Goal: Navigation & Orientation: Find specific page/section

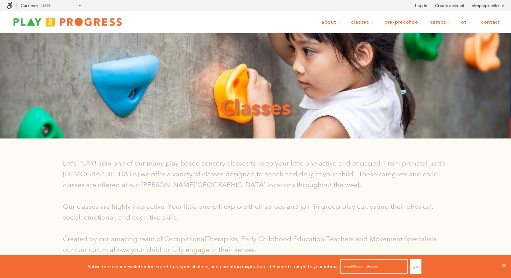
scroll to position [0, 0]
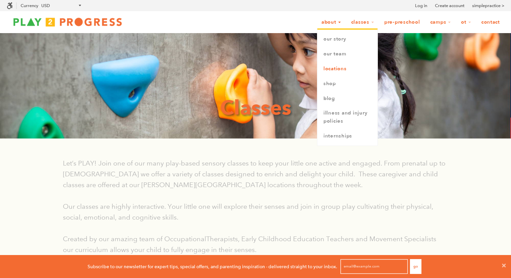
click at [334, 70] on link "Locations" at bounding box center [347, 68] width 60 height 15
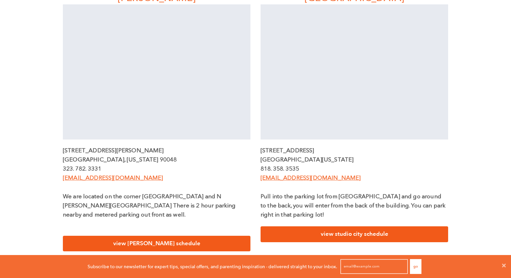
scroll to position [211, 0]
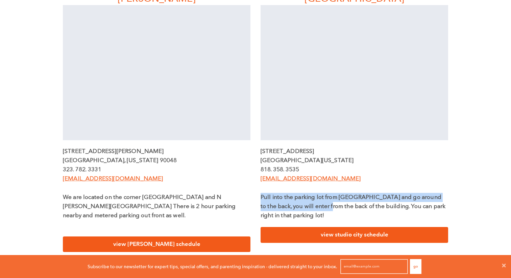
drag, startPoint x: 260, startPoint y: 195, endPoint x: 316, endPoint y: 211, distance: 58.2
click at [316, 211] on p "Pull into the parking lot from [GEOGRAPHIC_DATA] and go around to the back, you…" at bounding box center [354, 207] width 188 height 28
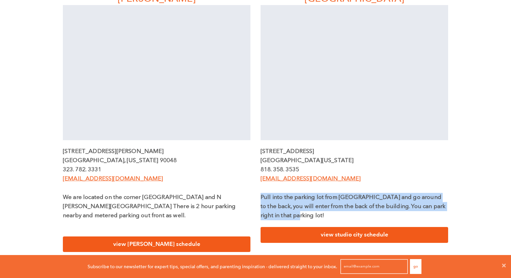
click at [317, 211] on p "Pull into the parking lot from [GEOGRAPHIC_DATA] and go around to the back, you…" at bounding box center [354, 207] width 188 height 28
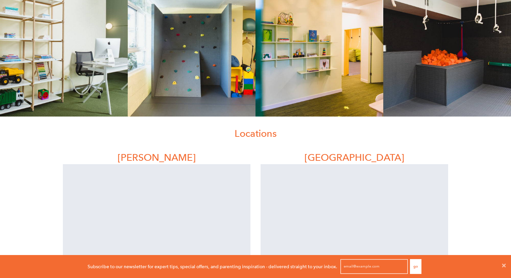
scroll to position [0, 0]
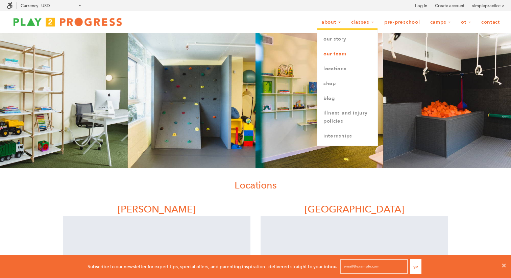
click at [337, 52] on link "Our Team" at bounding box center [347, 54] width 60 height 15
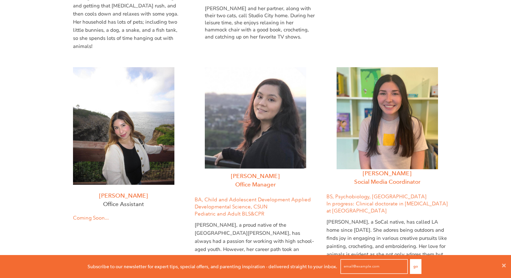
scroll to position [2033, 0]
